Goal: Transaction & Acquisition: Purchase product/service

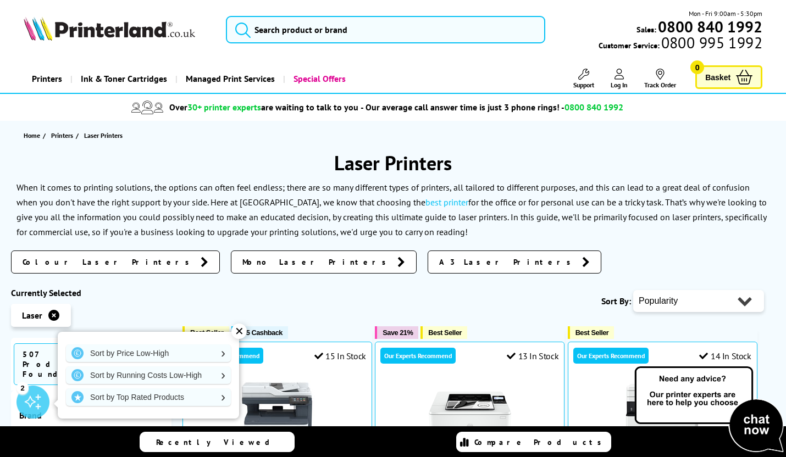
click at [73, 254] on link "Colour Laser Printers" at bounding box center [115, 262] width 209 height 23
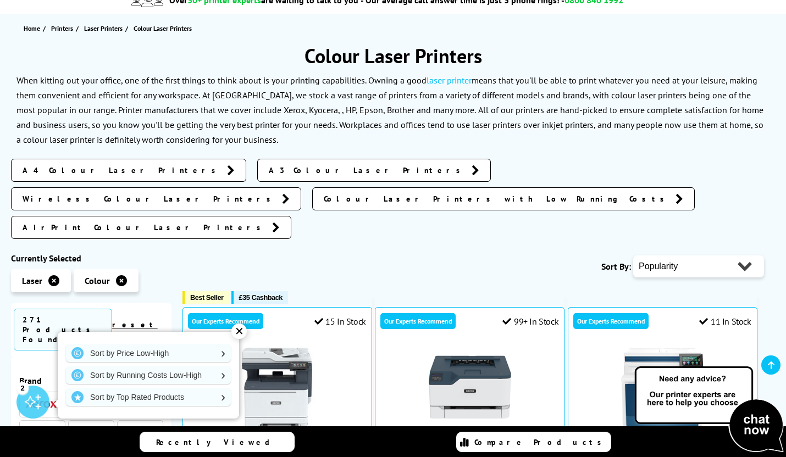
scroll to position [110, 0]
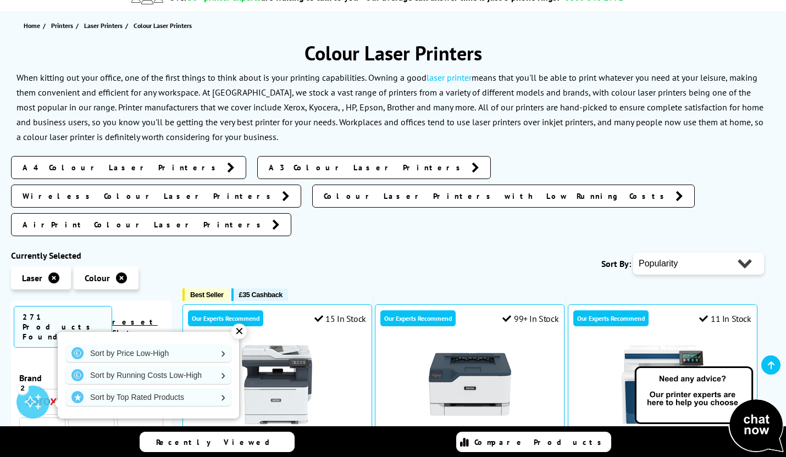
click at [77, 168] on span "A4 Colour Laser Printers" at bounding box center [122, 167] width 199 height 11
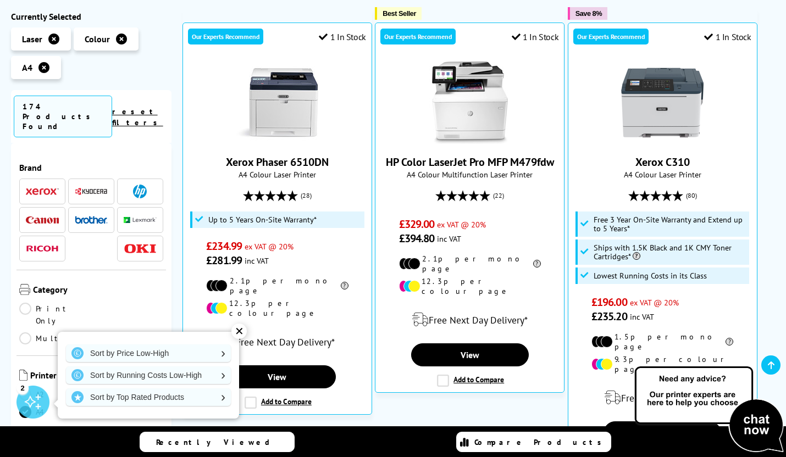
scroll to position [272, 0]
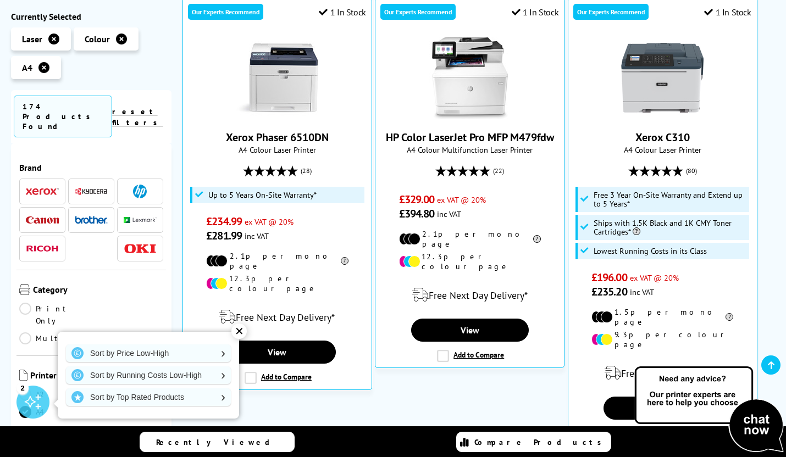
click at [130, 217] on img at bounding box center [140, 220] width 33 height 7
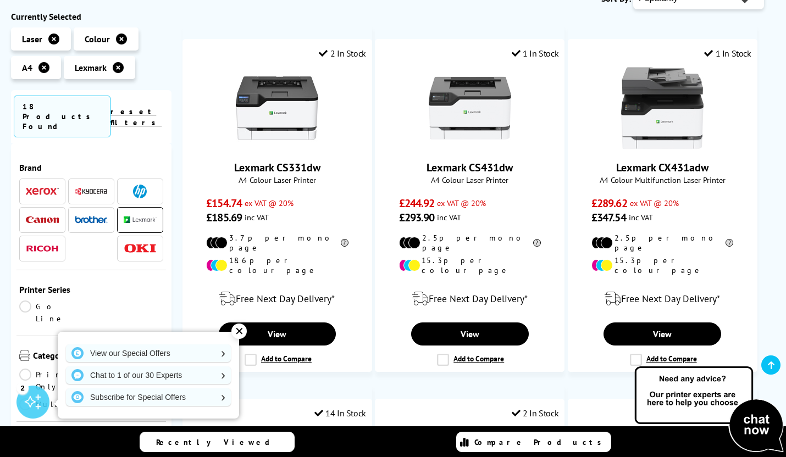
scroll to position [187, 0]
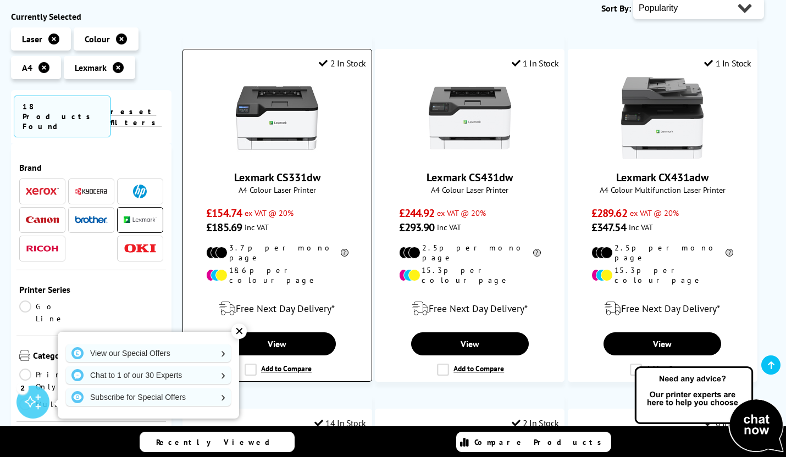
click at [251, 132] on img at bounding box center [277, 118] width 82 height 82
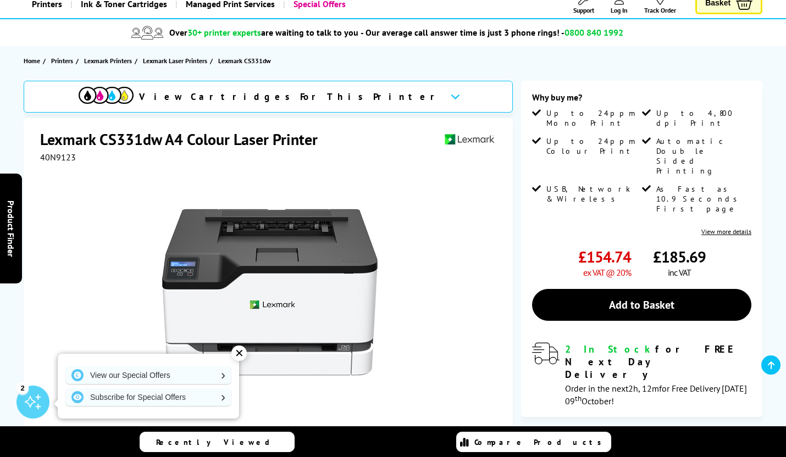
scroll to position [55, 0]
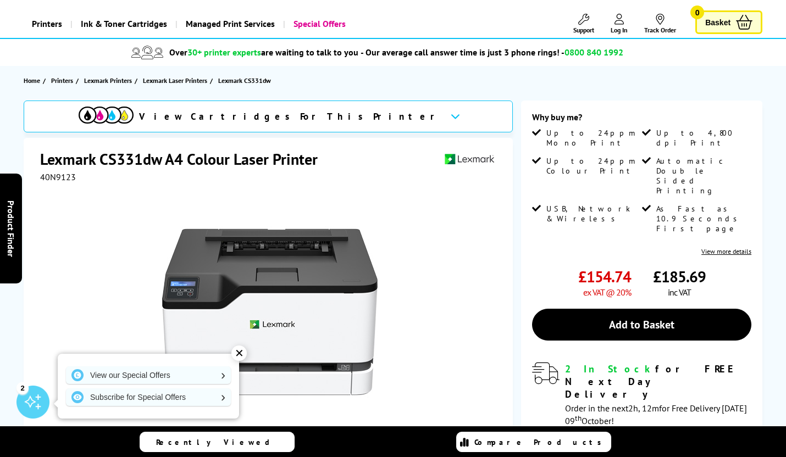
click at [450, 118] on icon at bounding box center [454, 116] width 9 height 6
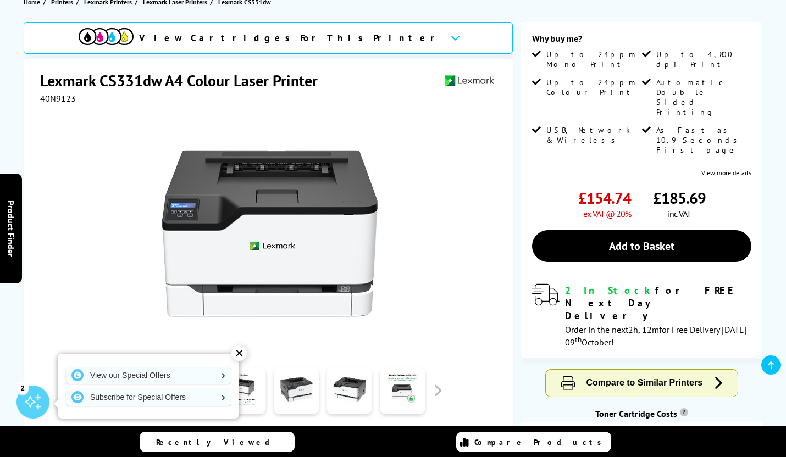
scroll to position [126, 0]
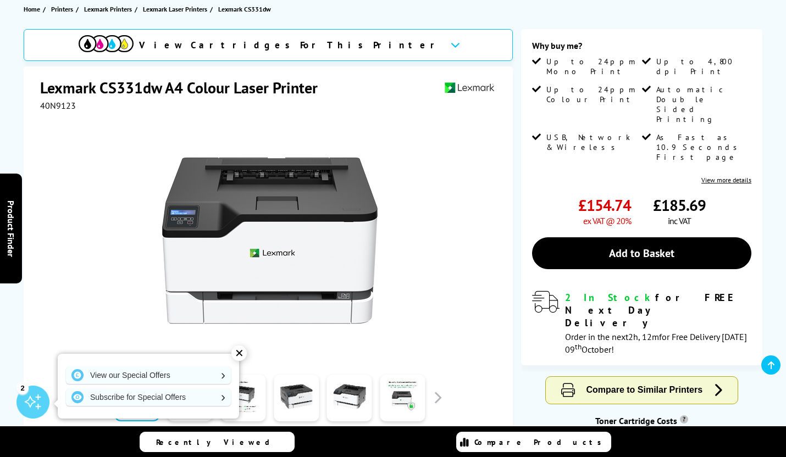
click at [704, 377] on button "Compare to Similar Printers" at bounding box center [642, 390] width 192 height 27
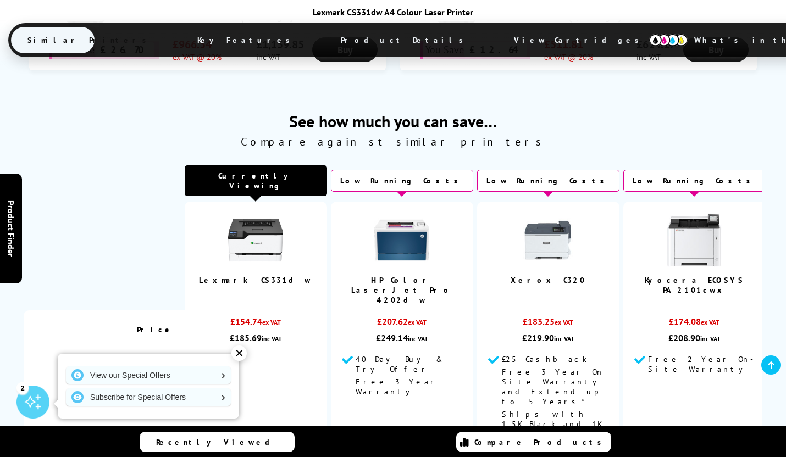
scroll to position [901, 0]
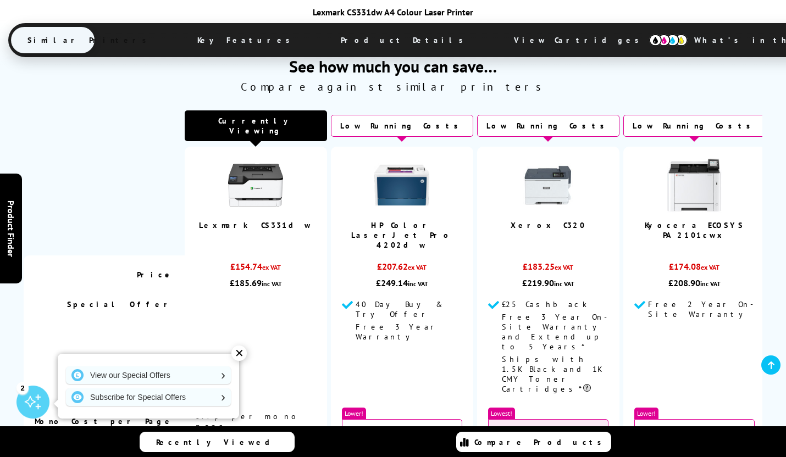
click at [549, 194] on img at bounding box center [547, 185] width 55 height 55
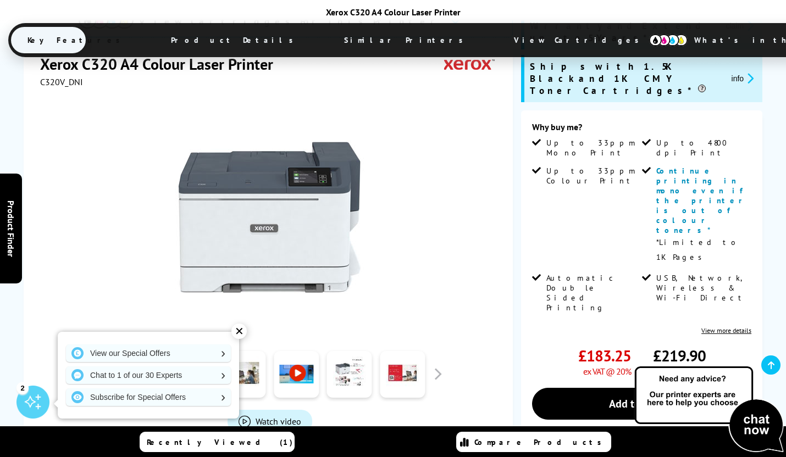
scroll to position [220, 0]
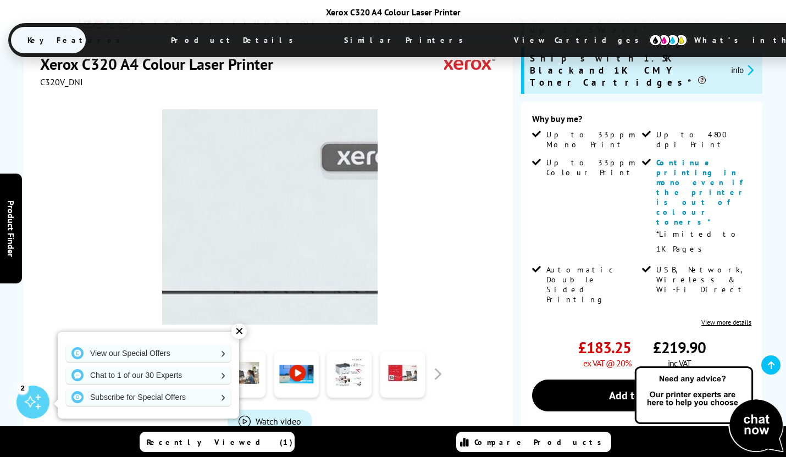
click at [238, 249] on img at bounding box center [269, 216] width 215 height 215
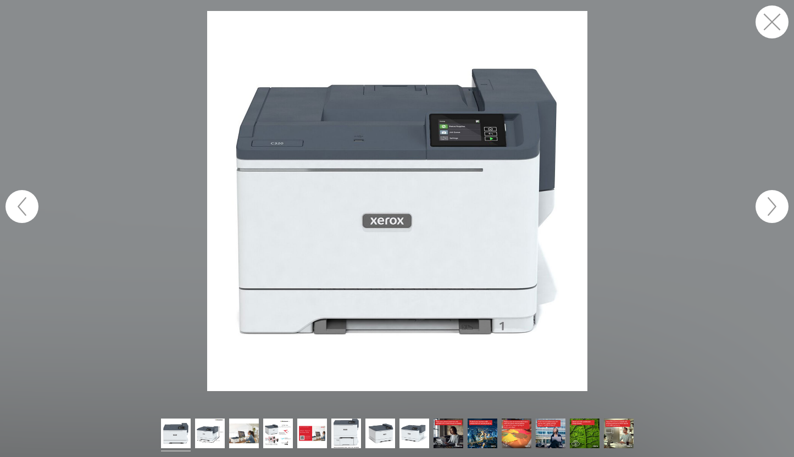
click at [766, 204] on button "button" at bounding box center [771, 206] width 33 height 33
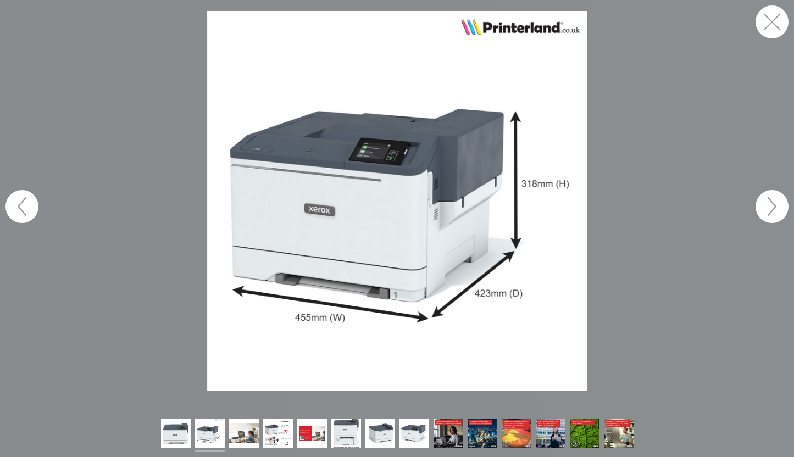
click at [771, 206] on button "button" at bounding box center [771, 206] width 33 height 33
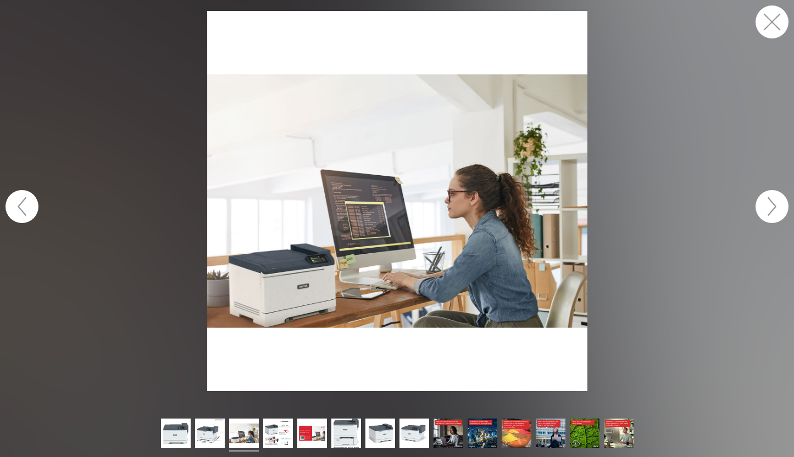
click at [771, 206] on button "button" at bounding box center [771, 206] width 33 height 33
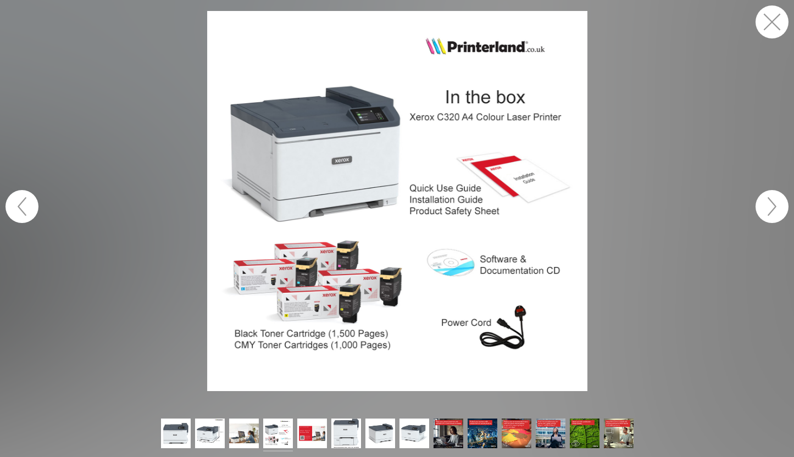
click at [769, 204] on button "button" at bounding box center [771, 206] width 33 height 33
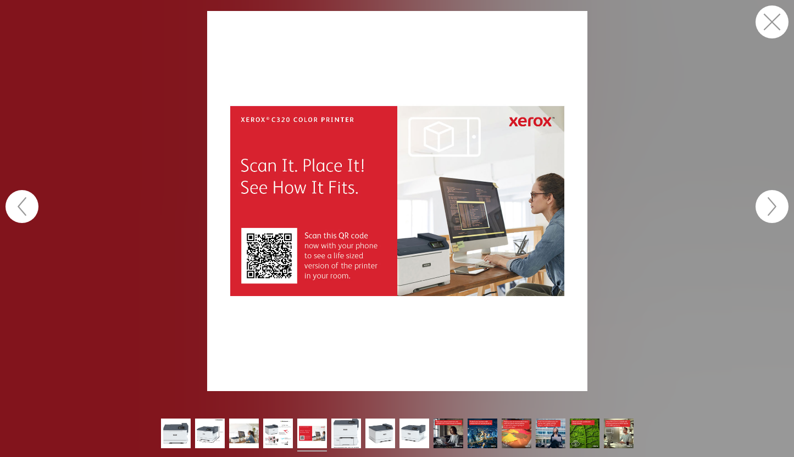
click at [770, 209] on button "button" at bounding box center [771, 206] width 33 height 33
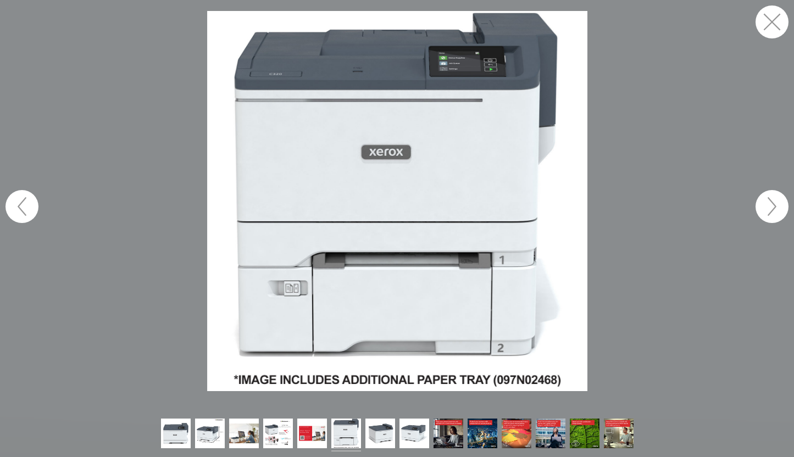
click at [772, 21] on button "button" at bounding box center [771, 21] width 33 height 33
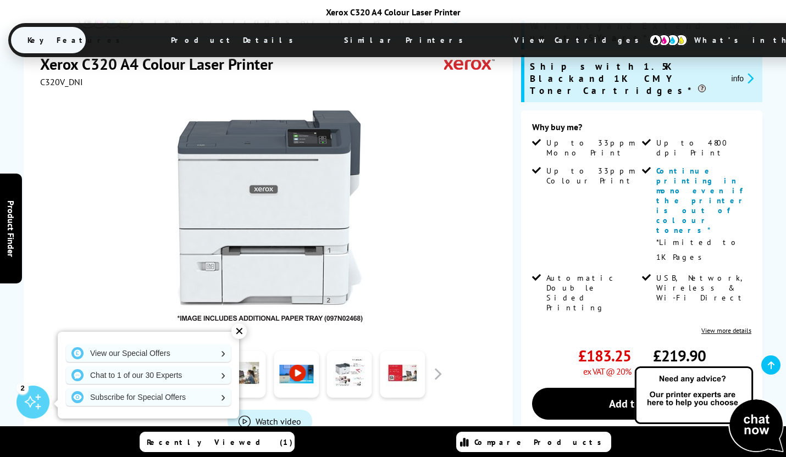
scroll to position [220, 0]
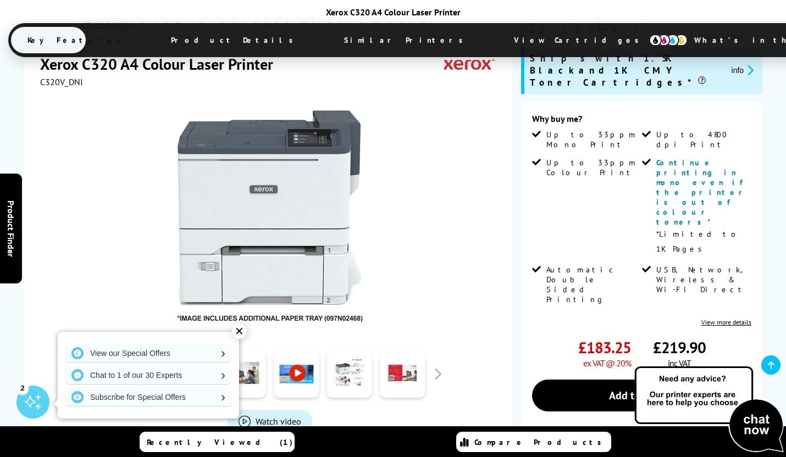
click at [730, 318] on link "View more details" at bounding box center [726, 322] width 50 height 8
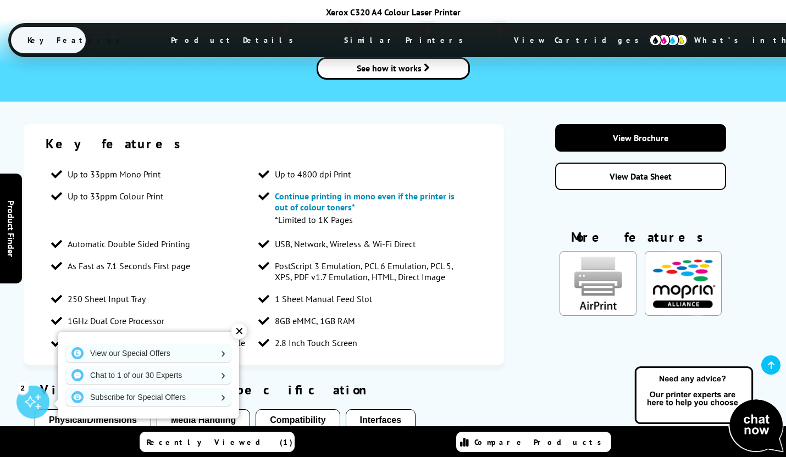
scroll to position [1878, 0]
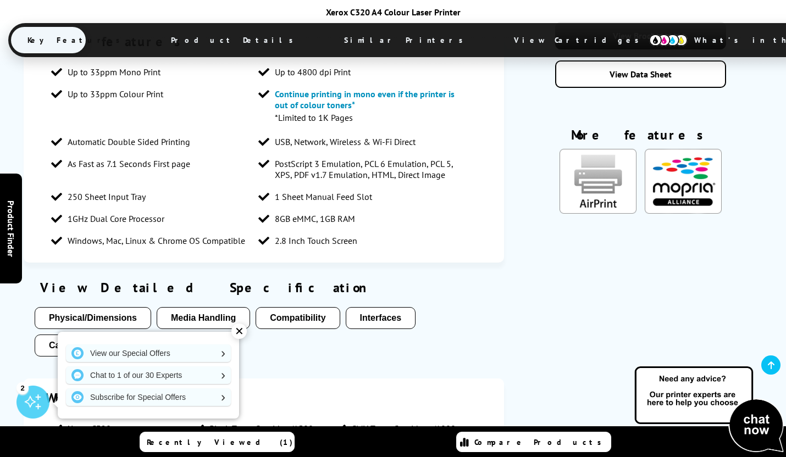
click at [380, 307] on button "Interfaces" at bounding box center [381, 318] width 70 height 22
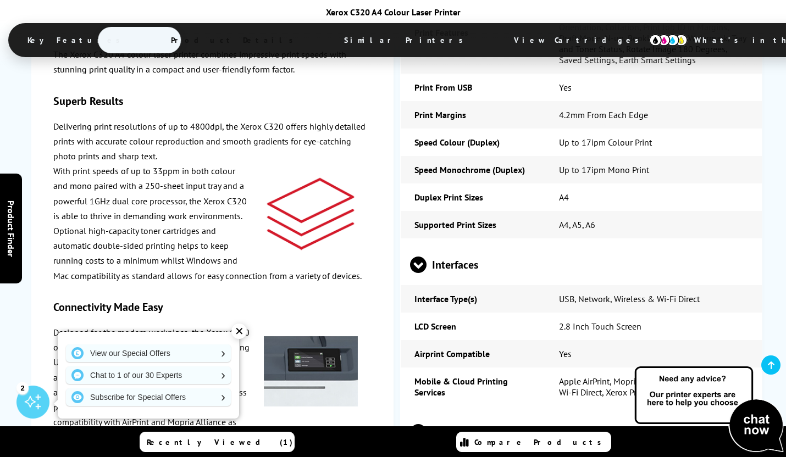
scroll to position [2803, 0]
click at [426, 424] on span at bounding box center [426, 432] width 0 height 16
click at [420, 440] on span at bounding box center [418, 440] width 16 height 0
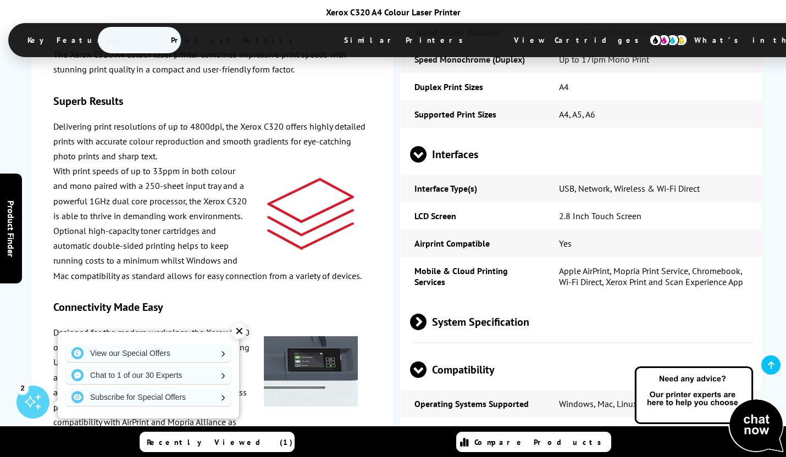
scroll to position [2968, 0]
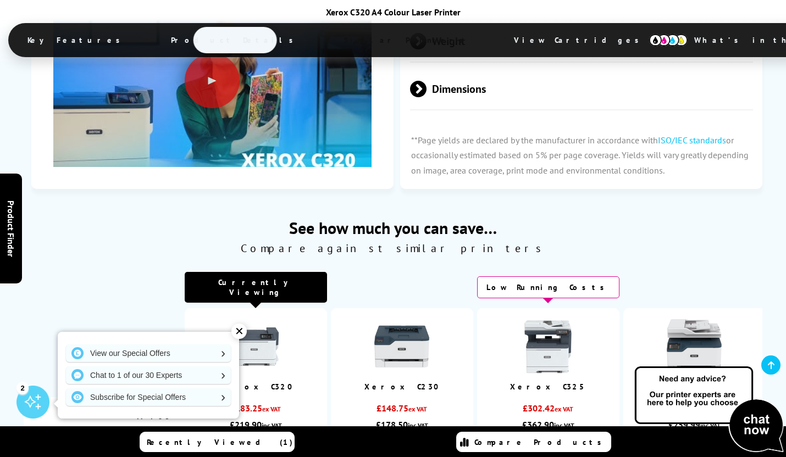
scroll to position [4231, 0]
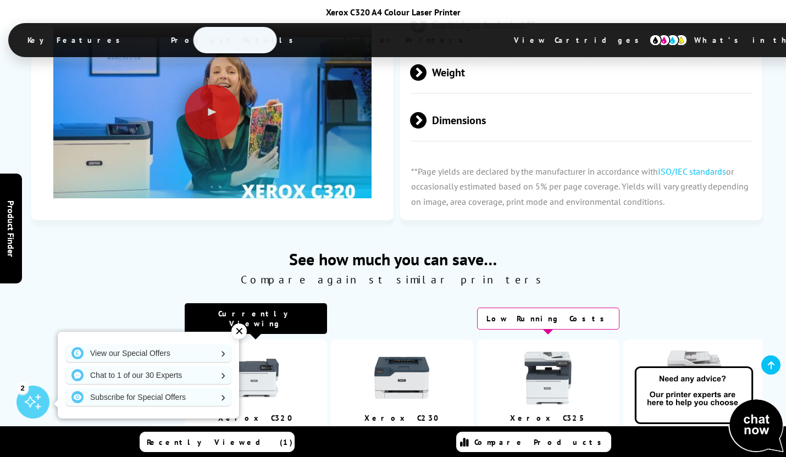
click at [257, 350] on img at bounding box center [255, 377] width 55 height 55
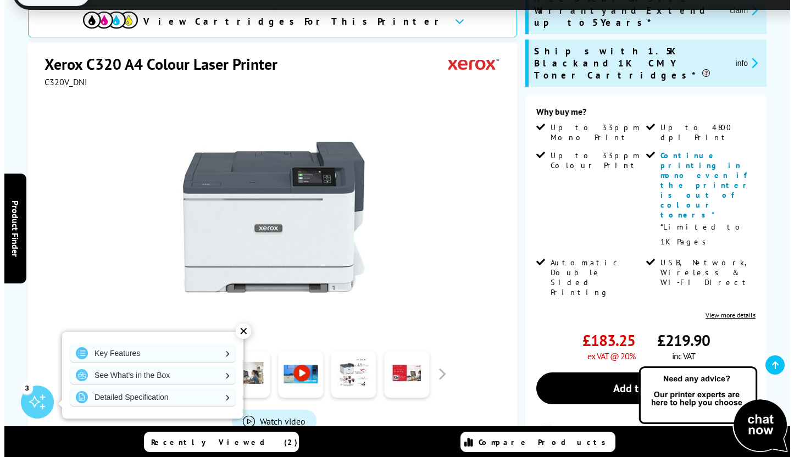
scroll to position [165, 0]
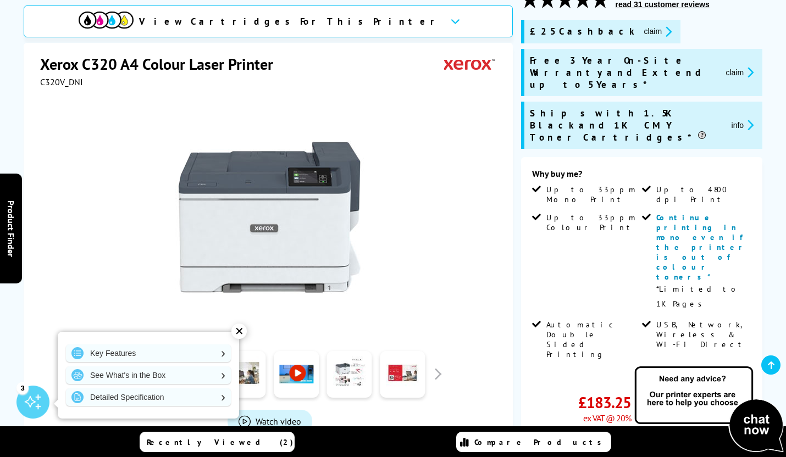
click at [645, 435] on link "Add to Basket" at bounding box center [641, 451] width 219 height 32
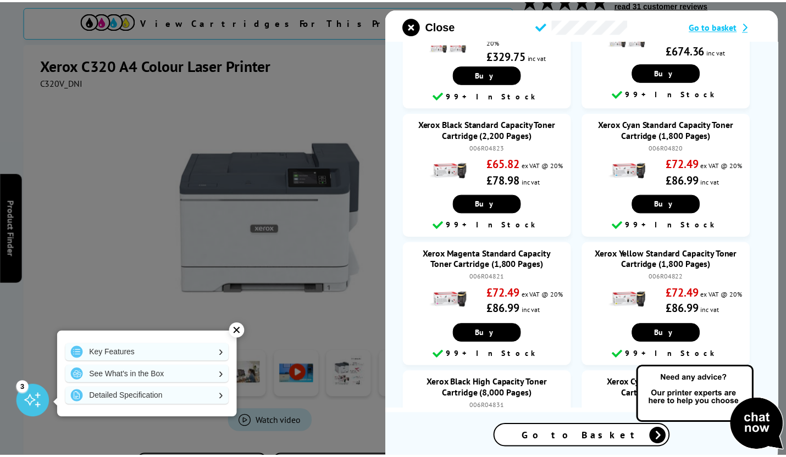
scroll to position [0, 0]
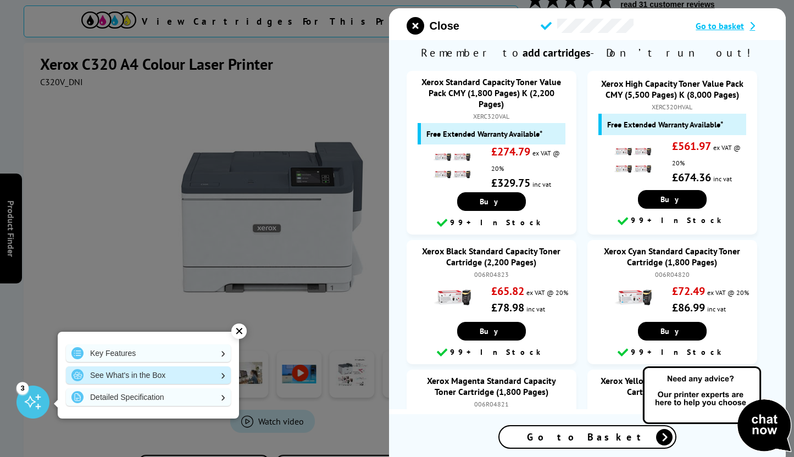
click at [213, 378] on link "See What's in the Box" at bounding box center [148, 375] width 165 height 18
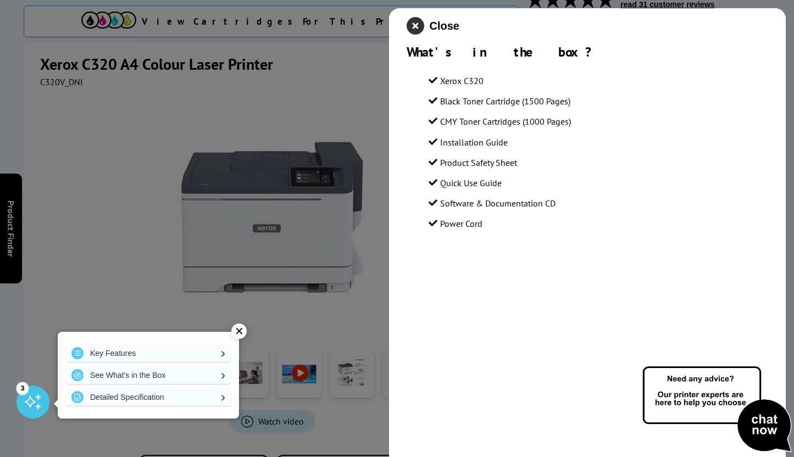
click at [417, 27] on icon "close modal" at bounding box center [416, 26] width 18 height 18
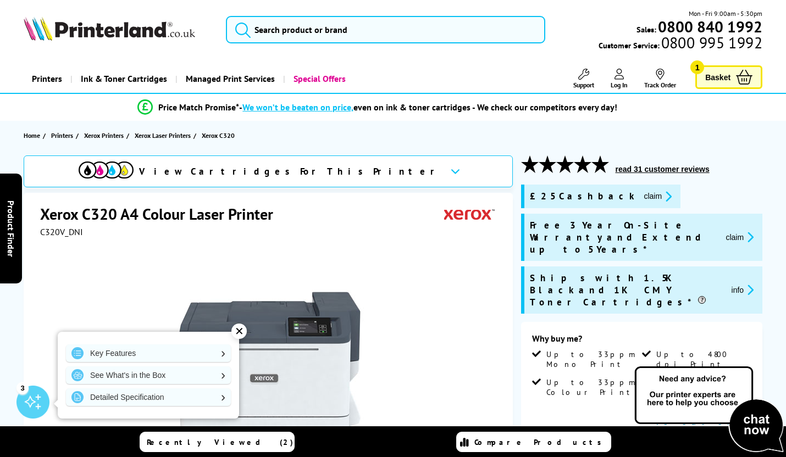
click at [726, 79] on span "Basket" at bounding box center [717, 77] width 25 height 15
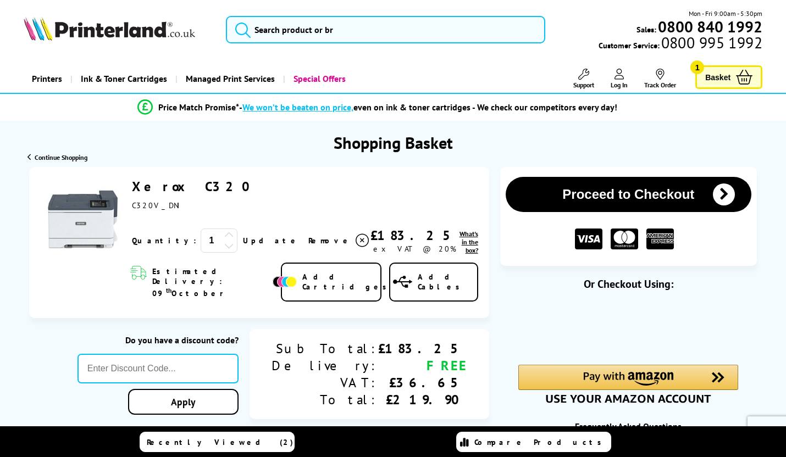
click at [617, 77] on icon at bounding box center [619, 74] width 10 height 11
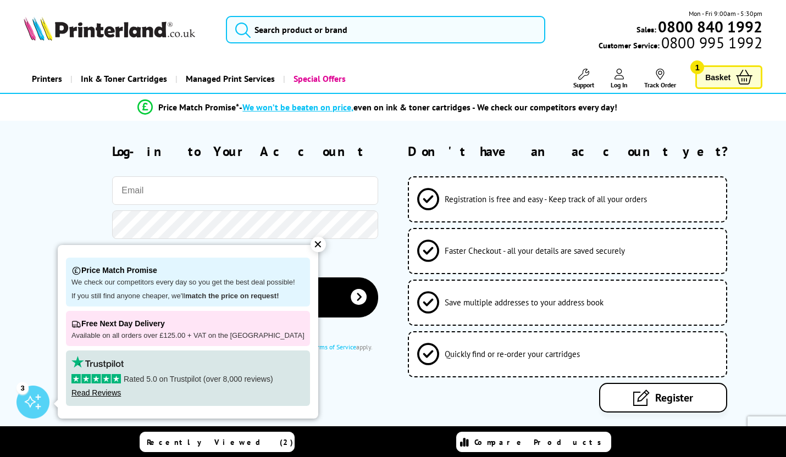
click at [191, 189] on input "email" at bounding box center [245, 190] width 266 height 29
type input "[EMAIL_ADDRESS][DOMAIN_NAME]"
click at [310, 244] on div "✕" at bounding box center [317, 244] width 15 height 15
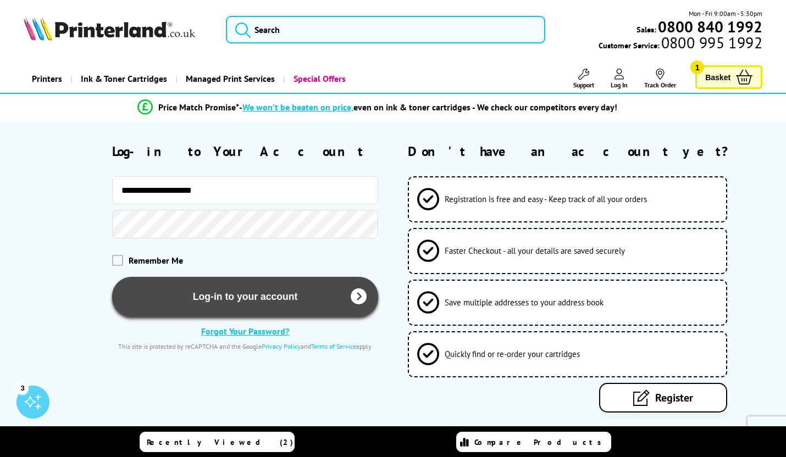
click at [242, 293] on button "Log-in to your account" at bounding box center [245, 297] width 266 height 40
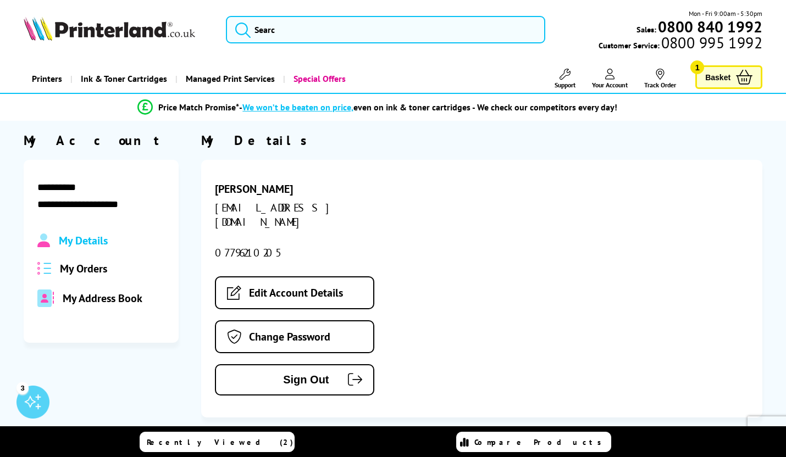
click at [717, 76] on span "Basket" at bounding box center [717, 77] width 25 height 15
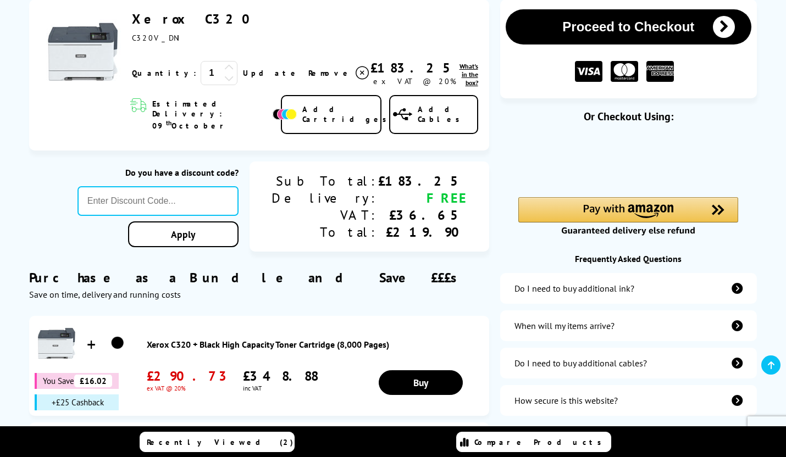
scroll to position [174, 0]
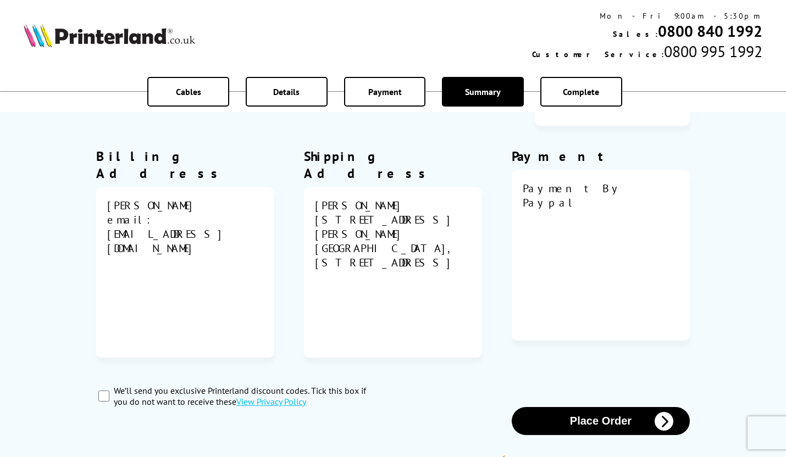
scroll to position [432, 0]
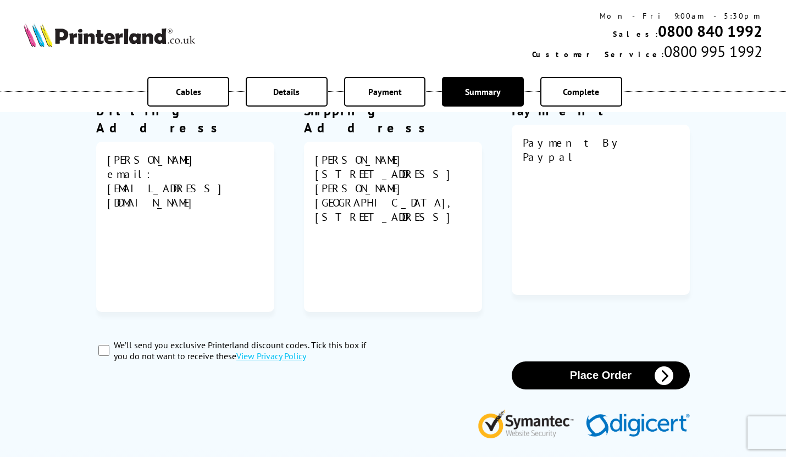
click at [609, 361] on button "Place Order" at bounding box center [600, 375] width 178 height 28
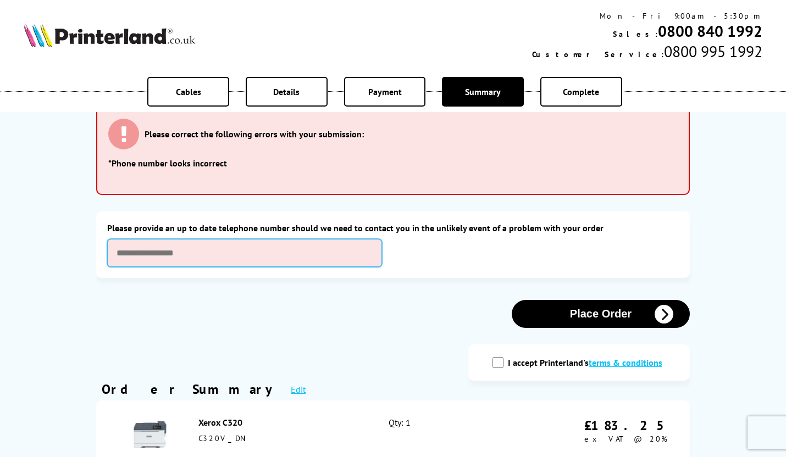
scroll to position [0, 0]
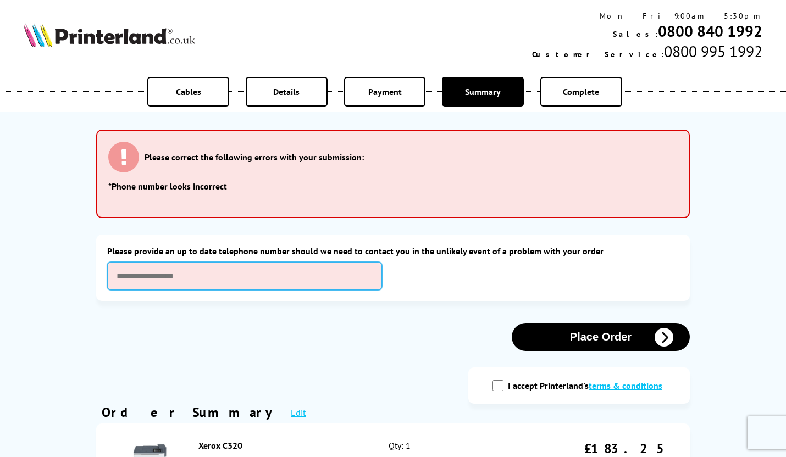
click at [137, 275] on input "text" at bounding box center [244, 276] width 275 height 28
type input "**********"
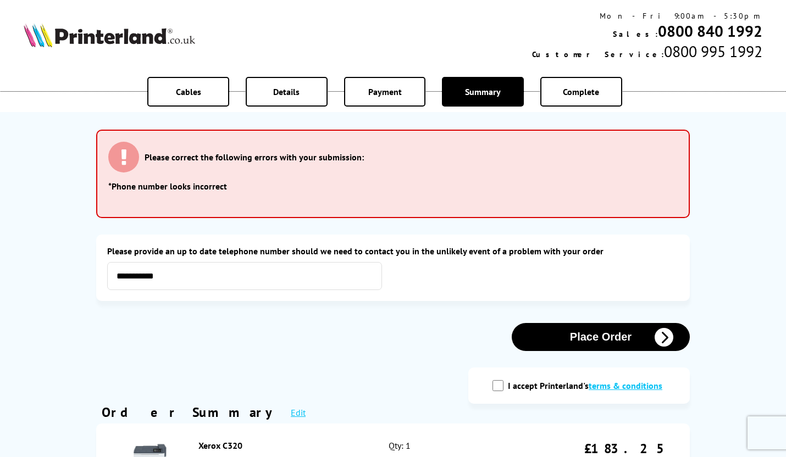
click at [608, 336] on button "Place Order" at bounding box center [600, 337] width 178 height 28
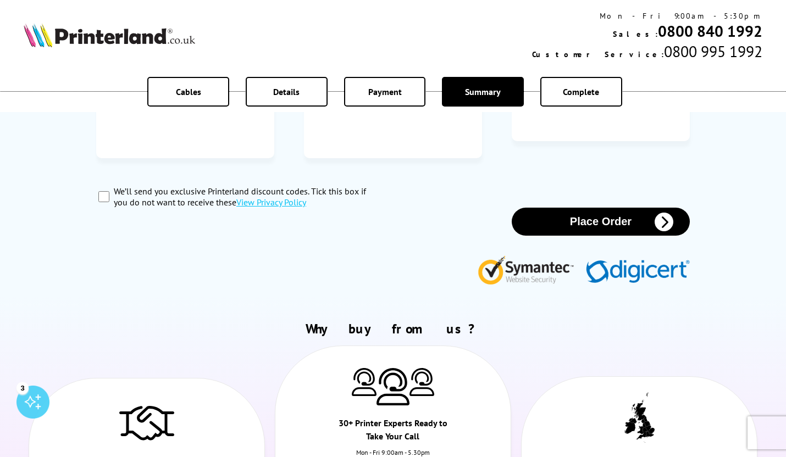
scroll to position [673, 0]
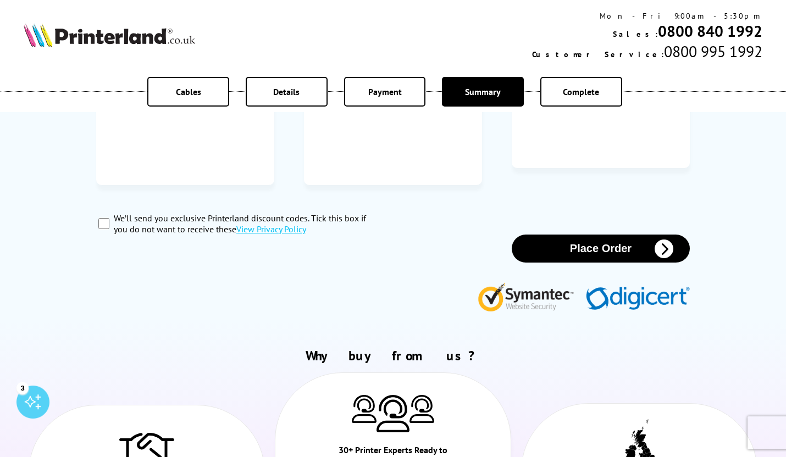
click at [104, 218] on input "We’ll send you exclusive Printerland discount codes. Tick this box if you do no…" at bounding box center [103, 223] width 11 height 11
checkbox input "true"
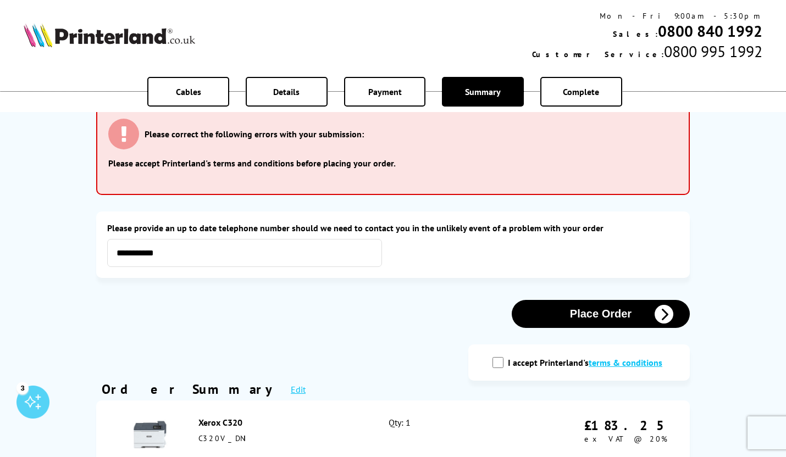
scroll to position [0, 0]
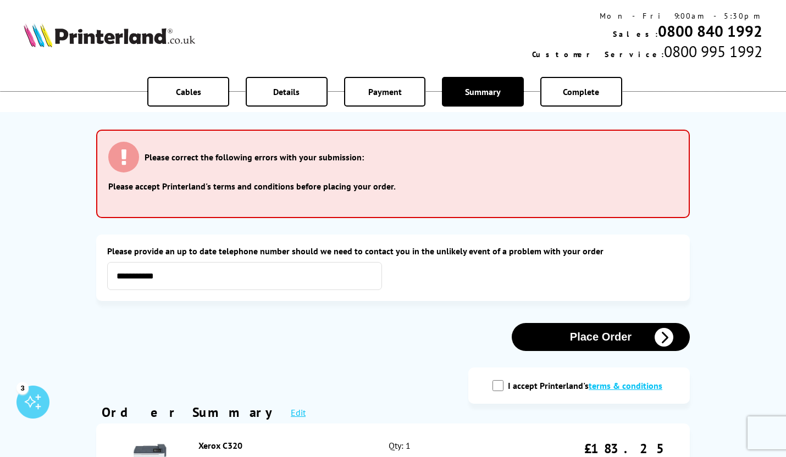
click at [501, 383] on input "I accept Printerland's terms & conditions" at bounding box center [497, 385] width 11 height 11
checkbox input "true"
click at [600, 336] on button "Place Order" at bounding box center [600, 337] width 178 height 28
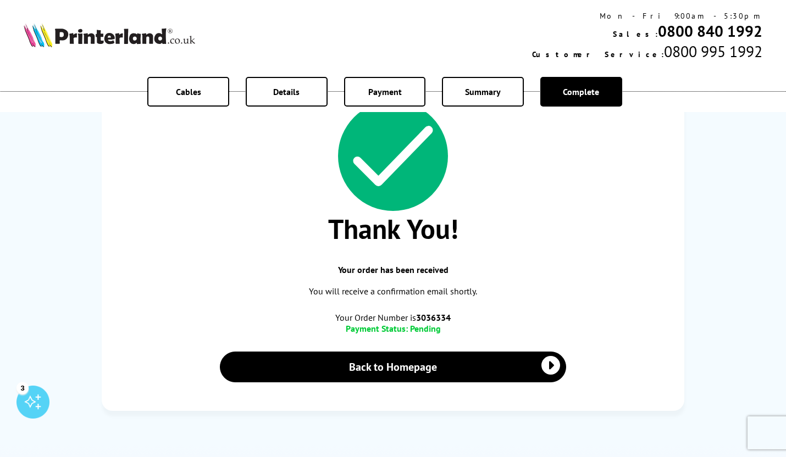
scroll to position [165, 0]
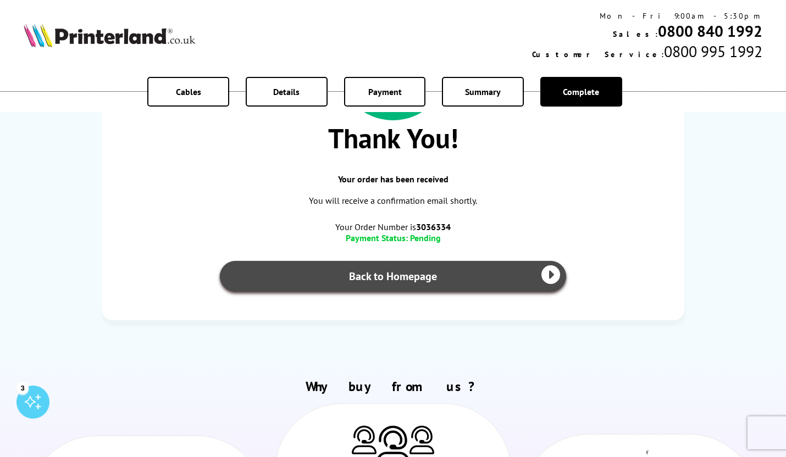
click at [397, 275] on link "Back to Homepage" at bounding box center [393, 276] width 346 height 31
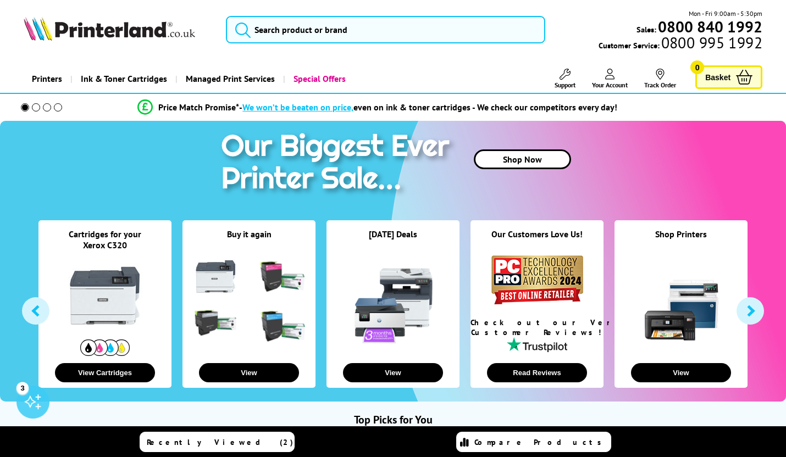
click at [615, 79] on link "Your Account" at bounding box center [610, 79] width 36 height 20
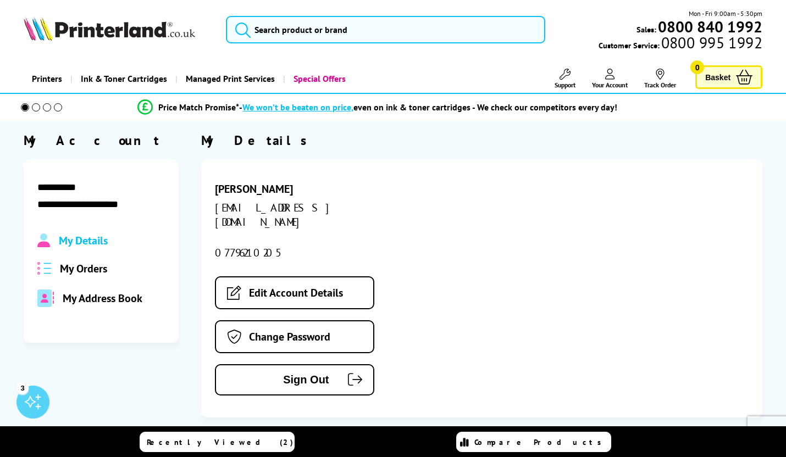
click at [76, 269] on span "My Orders" at bounding box center [83, 268] width 47 height 14
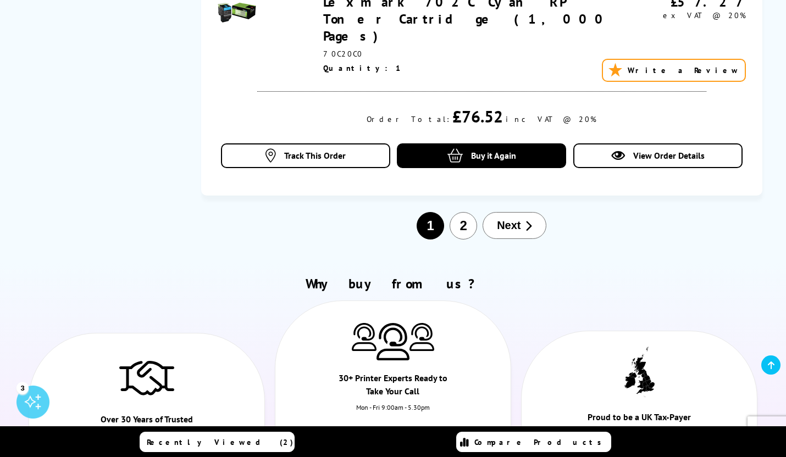
scroll to position [1373, 0]
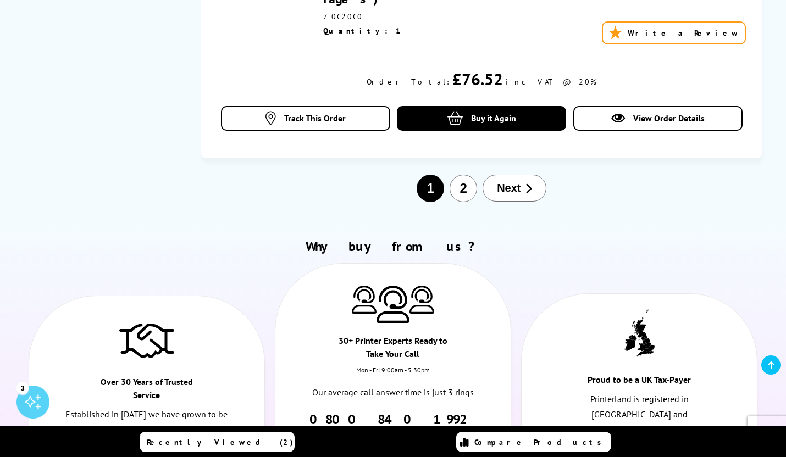
click at [465, 175] on button "2" at bounding box center [462, 188] width 27 height 27
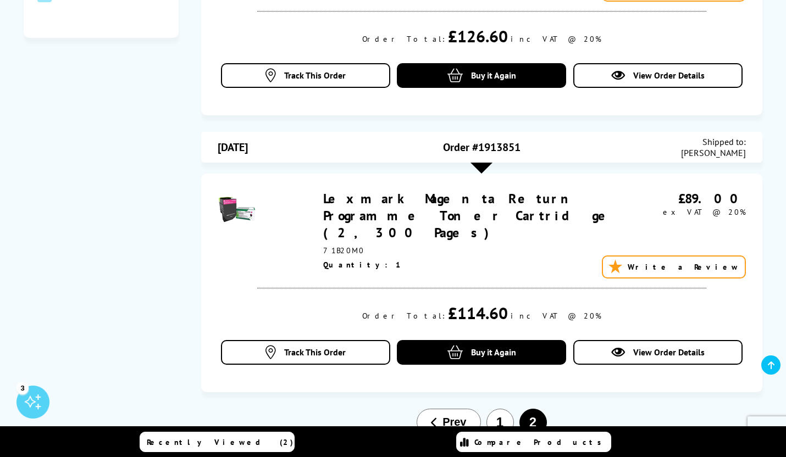
scroll to position [0, 0]
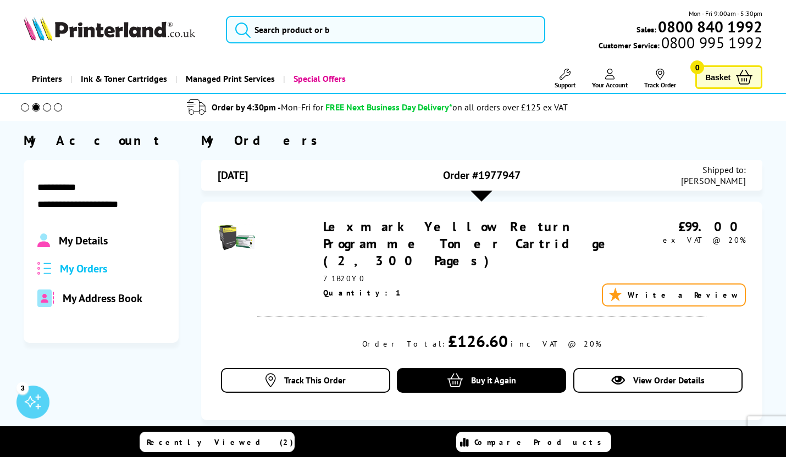
click at [609, 77] on icon at bounding box center [610, 74] width 10 height 11
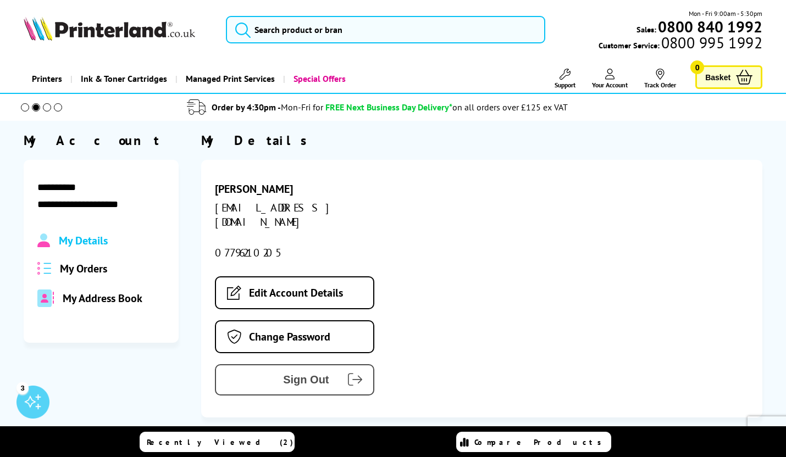
click at [304, 374] on span "Sign Out" at bounding box center [280, 380] width 97 height 13
